Goal: Communication & Community: Answer question/provide support

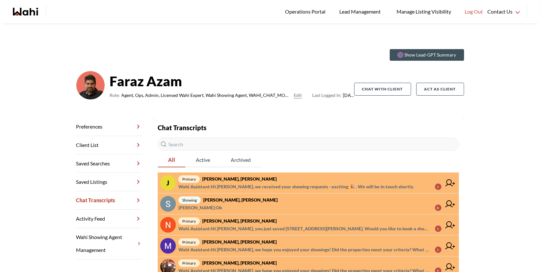
click at [337, 184] on span "Wahi Assistant : Hi Jeremy, we received your showing requests - exciting 🎉 . We…" at bounding box center [296, 187] width 236 height 8
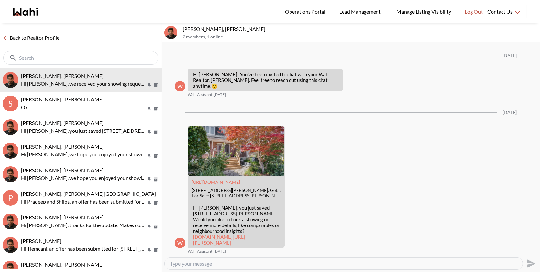
scroll to position [297, 0]
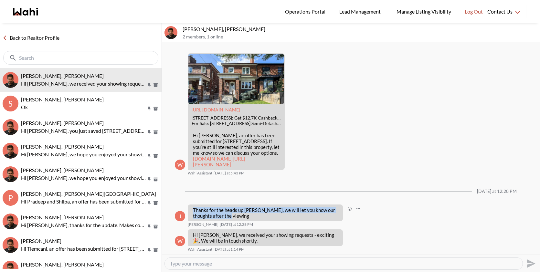
drag, startPoint x: 224, startPoint y: 216, endPoint x: 187, endPoint y: 207, distance: 38.1
click at [187, 207] on div "J Thanks for the heads up Faraz, we will let you know our thoughts after the vi…" at bounding box center [351, 216] width 352 height 23
copy p "Thanks for the heads up [PERSON_NAME], we will let you know our thoughts after …"
click at [222, 265] on textarea "Type your message" at bounding box center [344, 264] width 348 height 6
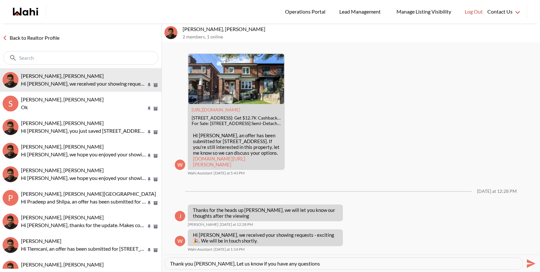
type textarea "Thank you [PERSON_NAME], Let us know if you have any questions!"
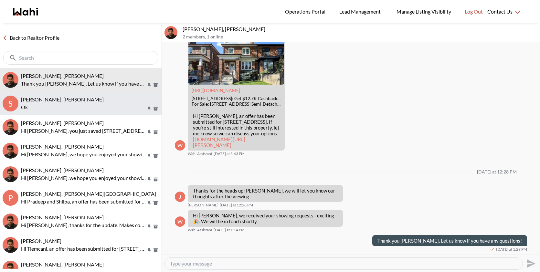
click at [35, 103] on div "Scott Seiling, Paul, Faraz Ok" at bounding box center [90, 103] width 138 height 15
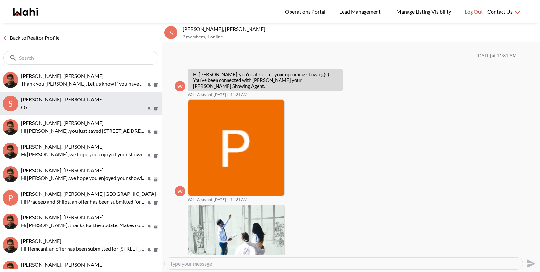
scroll to position [488, 0]
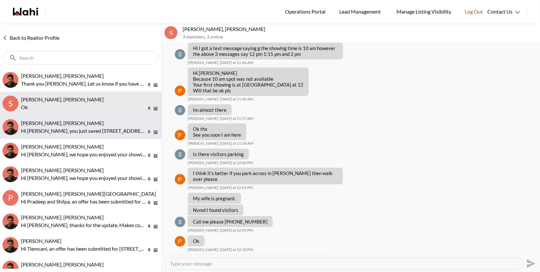
click at [49, 122] on span "Nicolas Luy, Faraz" at bounding box center [62, 123] width 83 height 6
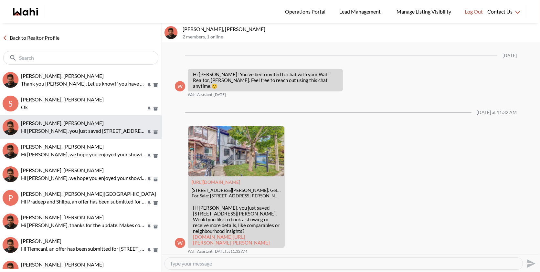
scroll to position [2, 0]
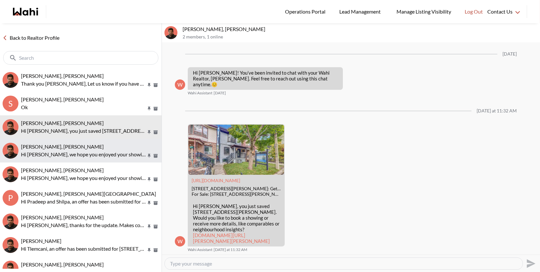
click at [56, 146] on span "Mayada Tarabay, Faraz" at bounding box center [62, 147] width 83 height 6
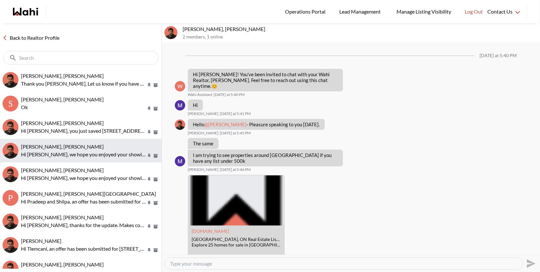
scroll to position [611, 0]
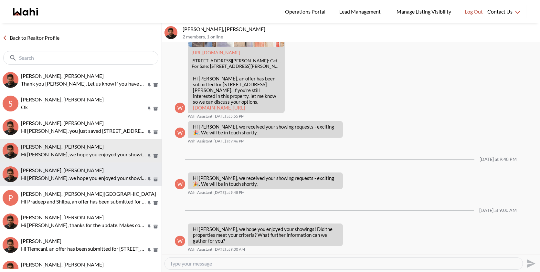
click at [57, 175] on p "Hi [PERSON_NAME], we hope you enjoyed your showings! Did the properties meet yo…" at bounding box center [83, 178] width 125 height 8
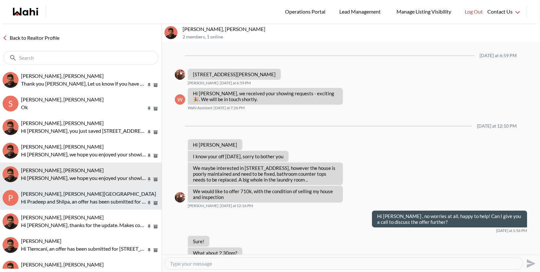
scroll to position [364, 0]
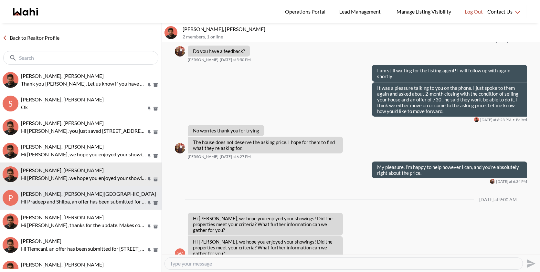
click at [64, 200] on p "Hi Pradeep and Shilpa, an offer has been submitted for 213 Riverwalk Dr, Markha…" at bounding box center [83, 202] width 125 height 8
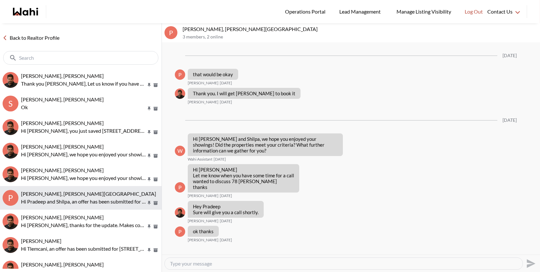
scroll to position [1314, 0]
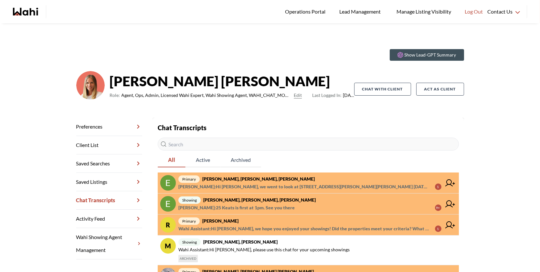
click at [334, 185] on span "[PERSON_NAME] : Hi [PERSON_NAME], we went to look at [STREET_ADDRESS][PERSON_NA…" at bounding box center [304, 187] width 252 height 8
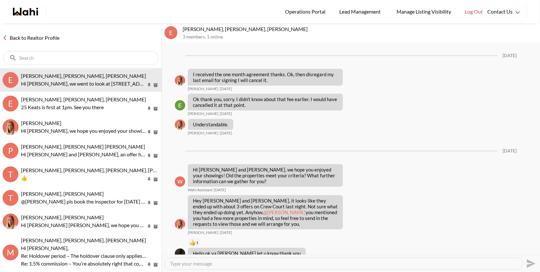
scroll to position [622, 0]
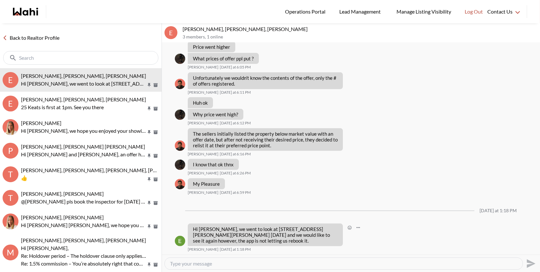
click at [202, 240] on p "Hi Michelle, we went to look at 17 Nicole Marie Ave yesterday and we would like…" at bounding box center [265, 234] width 145 height 17
click at [191, 263] on textarea "Type your message" at bounding box center [344, 264] width 348 height 6
type textarea "H"
drag, startPoint x: 302, startPoint y: 228, endPoint x: 260, endPoint y: 229, distance: 42.0
click at [260, 229] on p "Hi Michelle, we went to look at 17 Nicole Marie Ave yesterday and we would like…" at bounding box center [265, 234] width 145 height 17
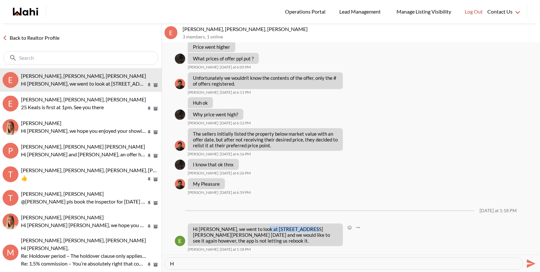
copy p "17 Nicole Marie Ave"
click at [217, 266] on textarea "H" at bounding box center [344, 264] width 348 height 6
drag, startPoint x: 217, startPoint y: 266, endPoint x: 172, endPoint y: 265, distance: 44.7
click at [172, 265] on textarea "H" at bounding box center [344, 264] width 348 height 6
paste textarea "https://wahi.com/ca/en/real-estate/on/simcoe/barrie/17-nicole-marie-ave-barrie-…"
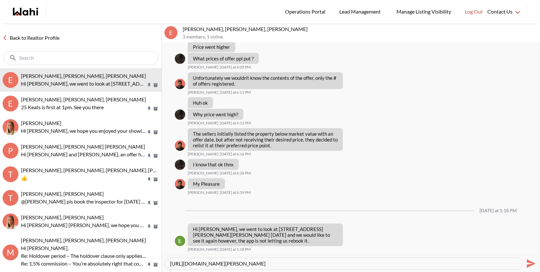
type textarea "https://wahi.com/ca/en/real-estate/on/simcoe/barrie/17-nicole-marie-ave-barrie-…"
click at [529, 261] on icon "Send" at bounding box center [531, 263] width 9 height 9
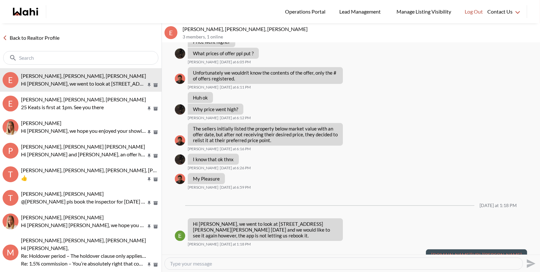
scroll to position [647, 0]
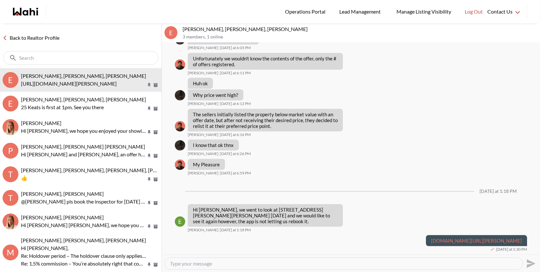
click at [366, 261] on textarea "Type your message" at bounding box center [344, 264] width 348 height 6
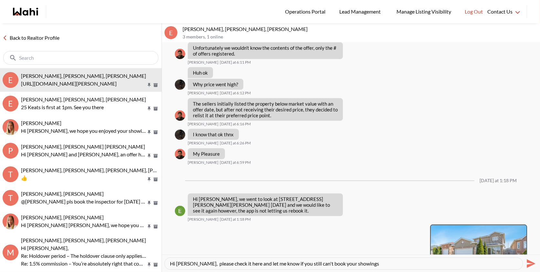
type textarea "Hi [PERSON_NAME], please check it here and let me know if you still can't book …"
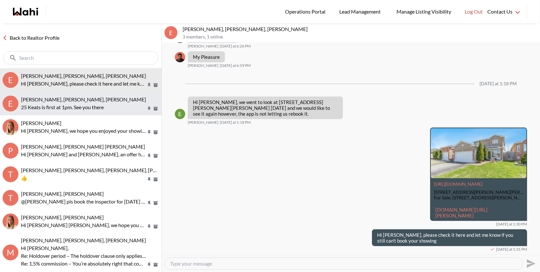
click at [101, 104] on p "25 Keats is first at 1pm. See you there" at bounding box center [83, 107] width 125 height 8
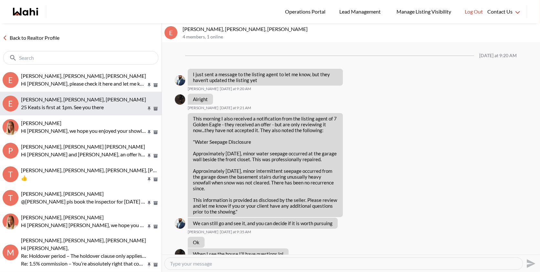
scroll to position [695, 0]
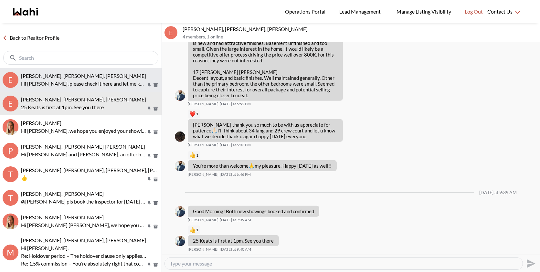
click at [99, 80] on p "Hi [PERSON_NAME], please check it here and let me know if you still can't book …" at bounding box center [83, 84] width 125 height 8
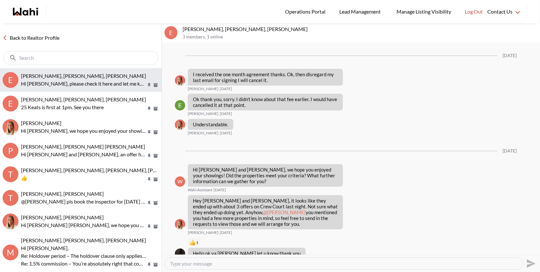
scroll to position [754, 0]
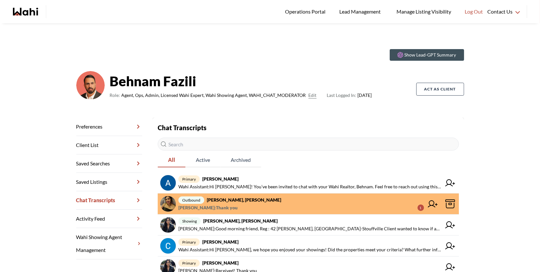
click at [273, 202] on strong "Puja Mandal, Behnam, Paul, Alicia" at bounding box center [244, 199] width 74 height 5
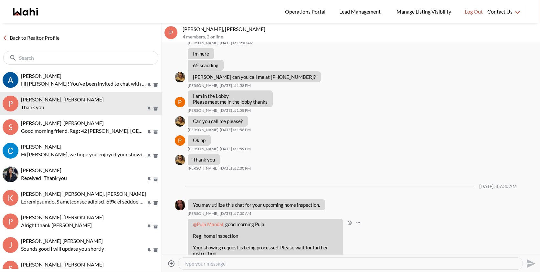
scroll to position [242, 0]
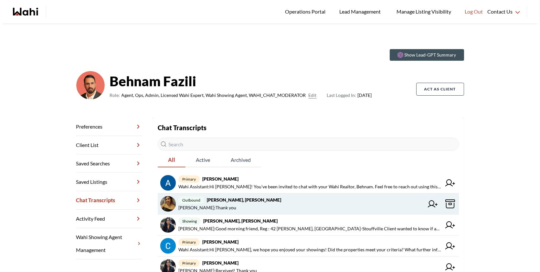
scroll to position [11, 0]
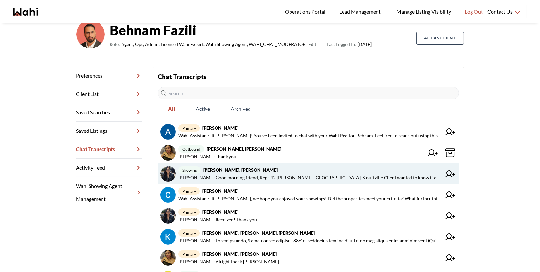
click at [351, 179] on span "[PERSON_NAME] : Good morning friend, Reg : [STREET_ADDRESS][PERSON_NAME], Whitc…" at bounding box center [309, 178] width 263 height 8
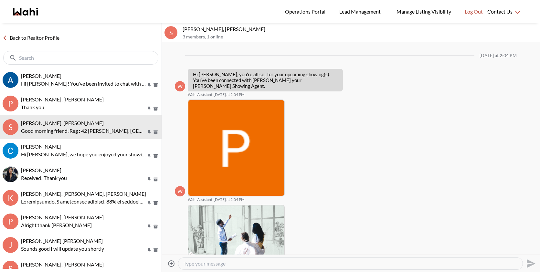
scroll to position [245, 0]
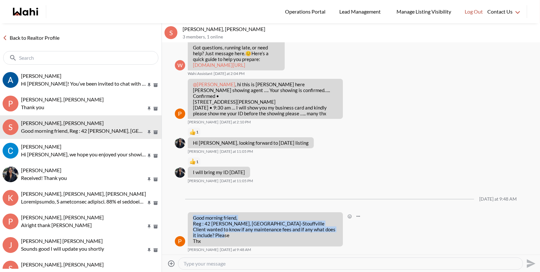
drag, startPoint x: 204, startPoint y: 240, endPoint x: 192, endPoint y: 214, distance: 28.8
click at [192, 214] on div "Good morning friend, Reg : 42 Covington Cres, Whitchurch-Stouffville Client wan…" at bounding box center [265, 229] width 155 height 34
copy p "Good morning friend, Reg : 42 Covington Cres, Whitchurch-Stouffville Client wan…"
click at [200, 271] on div "Attach files Send" at bounding box center [351, 263] width 373 height 15
click at [195, 264] on textarea "Type your message" at bounding box center [351, 264] width 334 height 6
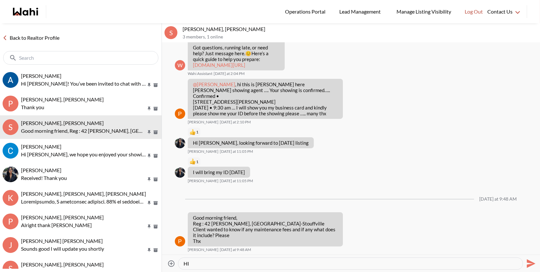
type textarea "H"
drag, startPoint x: 245, startPoint y: 224, endPoint x: 205, endPoint y: 223, distance: 40.1
click at [205, 223] on p "Good morning friend, Reg : 42 Covington Cres, Whitchurch-Stouffville Client wan…" at bounding box center [265, 229] width 145 height 29
copy p "42 Covington Cres,"
click at [204, 265] on textarea "Type your message" at bounding box center [351, 264] width 334 height 6
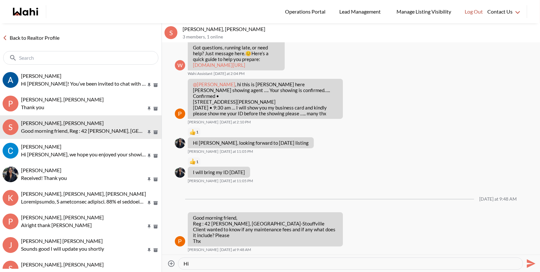
type textarea "Hi"
click at [523, 256] on button "Send" at bounding box center [530, 263] width 15 height 15
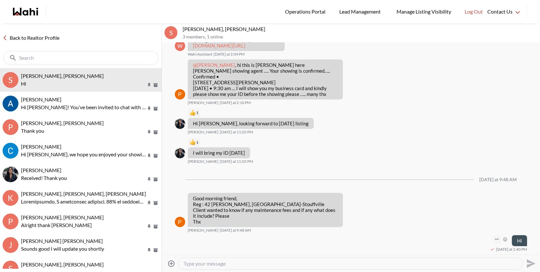
click at [499, 237] on button "Open Message Actions Menu" at bounding box center [497, 239] width 8 height 8
click at [474, 230] on button "Delete" at bounding box center [475, 230] width 52 height 12
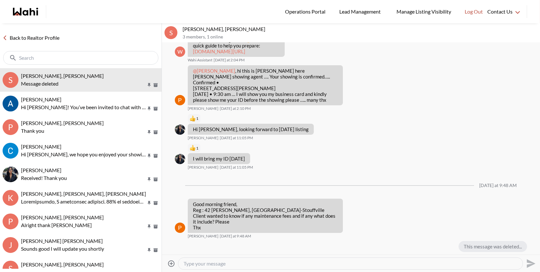
click at [364, 266] on textarea "Type your message" at bounding box center [351, 264] width 334 height 6
click at [354, 265] on textarea "Hi Sasha as per the mls listing there is no maintenance fee on this property" at bounding box center [351, 264] width 334 height 6
type textarea "Hi Sasha as per the mls listing there is no maintenance fee on this property! L…"
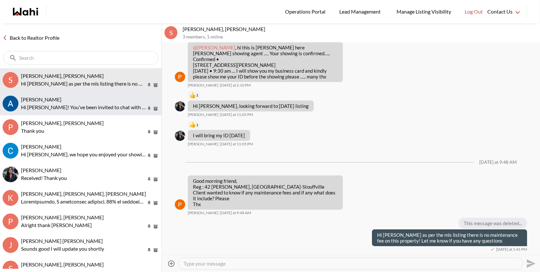
click at [92, 104] on p "Hi Antonycharles! You’ve been invited to chat with your Wahi Realtor, Behnam. F…" at bounding box center [83, 107] width 125 height 8
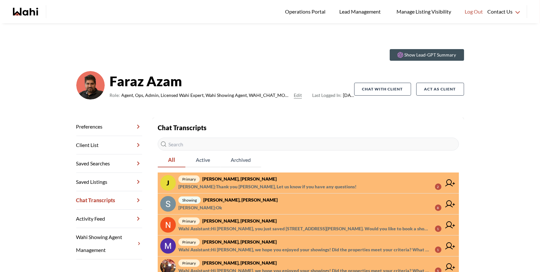
click at [285, 178] on span "primary [PERSON_NAME], [PERSON_NAME]" at bounding box center [309, 179] width 263 height 8
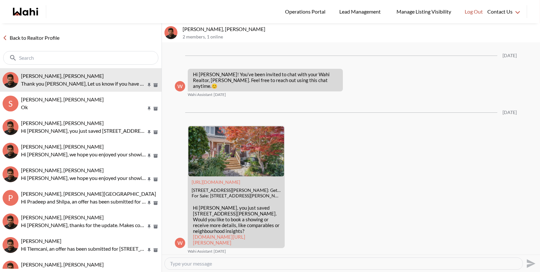
scroll to position [317, 0]
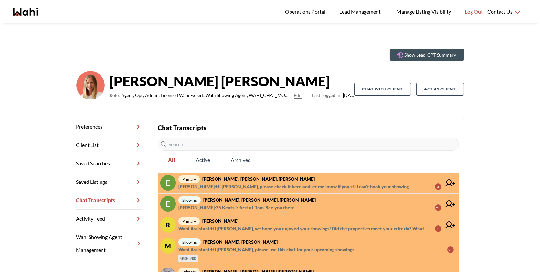
click at [250, 188] on span "[PERSON_NAME] : Hi [PERSON_NAME], please check it here and let me know if you s…" at bounding box center [293, 187] width 231 height 8
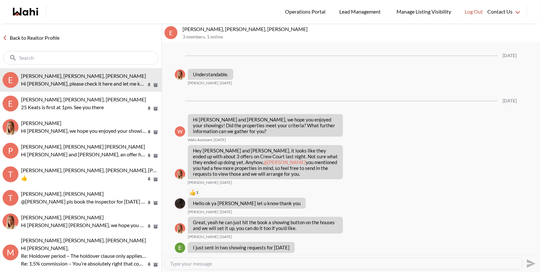
scroll to position [704, 0]
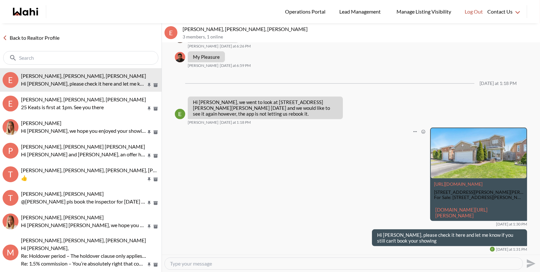
click at [446, 207] on link "wahi.com/ca/en/real-estate/on/simcoe/barrie/17-nicole-marie-ave-barrie-l4m6z1-o…" at bounding box center [462, 213] width 52 height 12
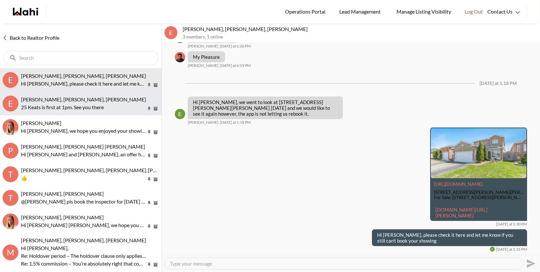
click at [109, 100] on span "[PERSON_NAME], [PERSON_NAME], [PERSON_NAME]" at bounding box center [83, 99] width 125 height 6
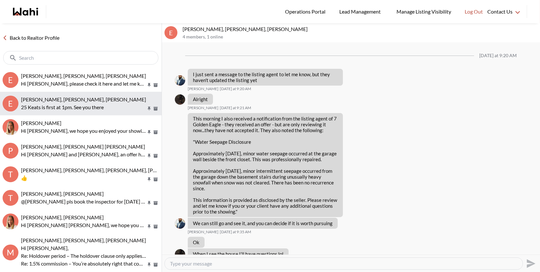
scroll to position [695, 0]
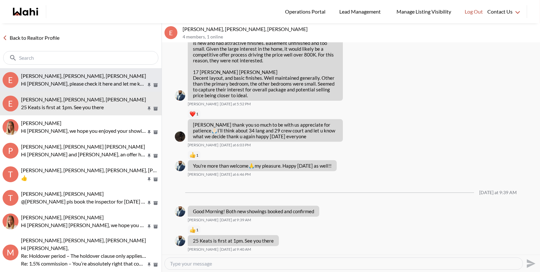
click at [85, 77] on span "[PERSON_NAME], [PERSON_NAME], [PERSON_NAME]" at bounding box center [83, 76] width 125 height 6
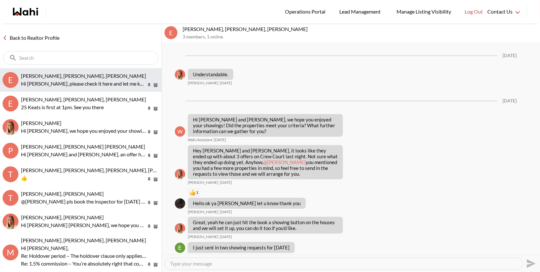
scroll to position [704, 0]
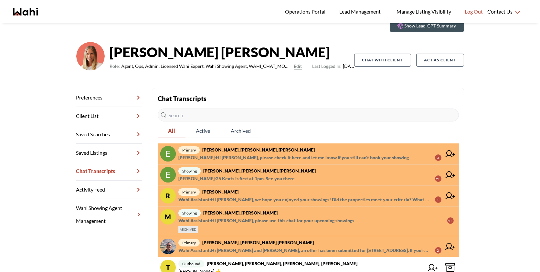
scroll to position [32, 0]
